Goal: Find specific page/section: Find specific page/section

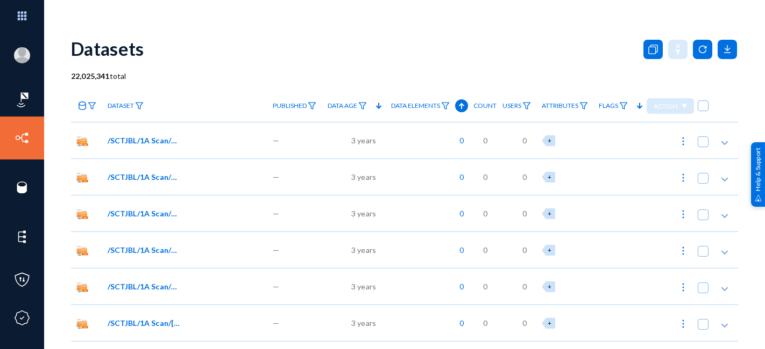
click at [51, 201] on link "Events" at bounding box center [50, 200] width 24 height 12
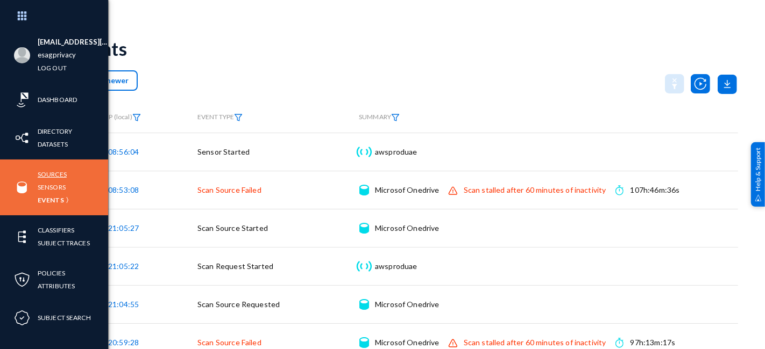
click at [58, 173] on link "Sources" at bounding box center [52, 174] width 29 height 12
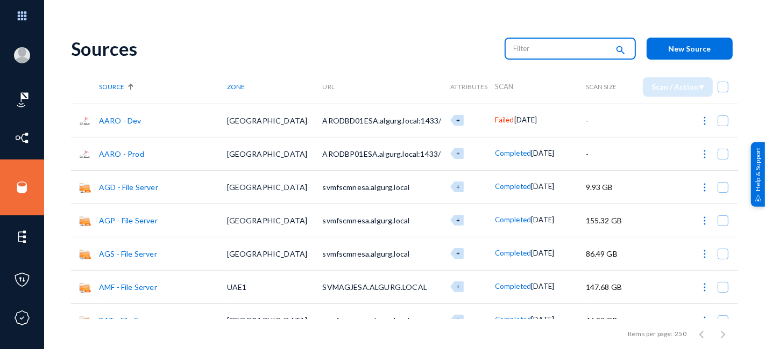
click at [560, 56] on input "text" at bounding box center [560, 48] width 95 height 16
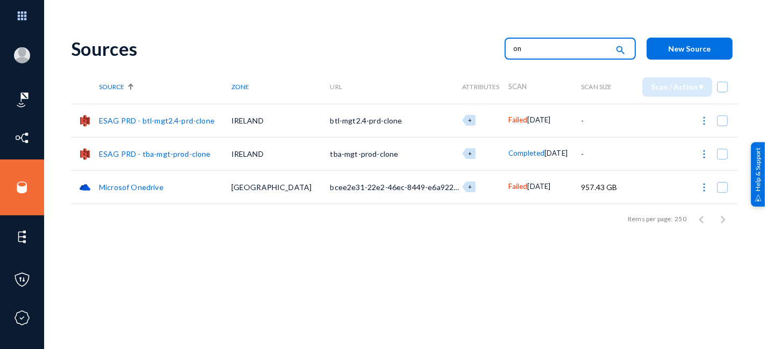
type input "o"
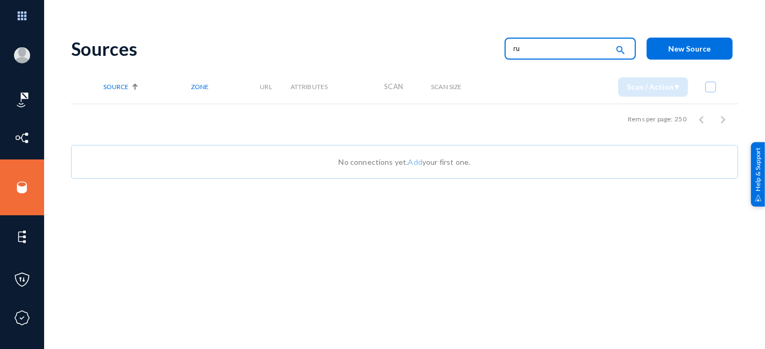
type input "r"
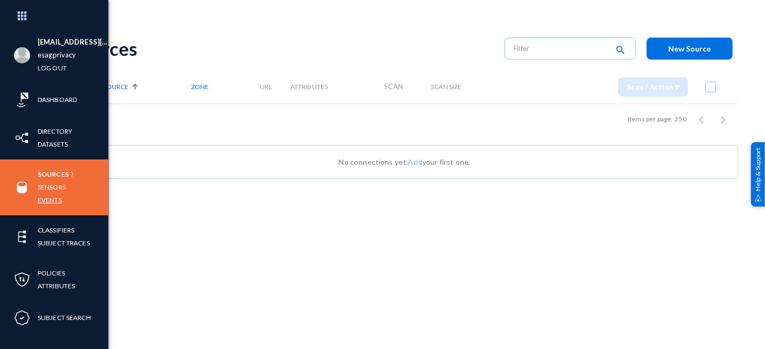
click at [52, 199] on link "Events" at bounding box center [50, 200] width 24 height 12
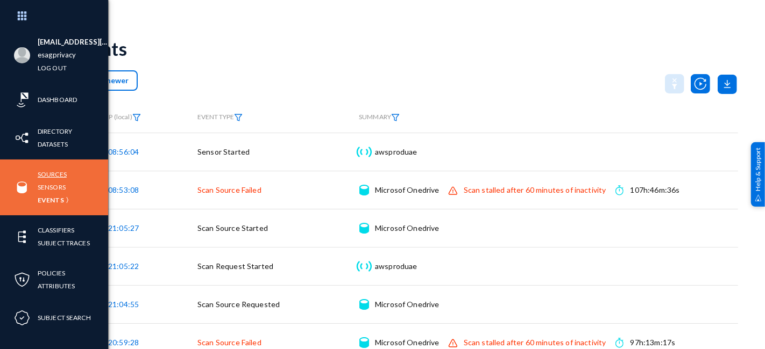
click at [56, 174] on link "Sources" at bounding box center [52, 174] width 29 height 12
